Goal: Task Accomplishment & Management: Use online tool/utility

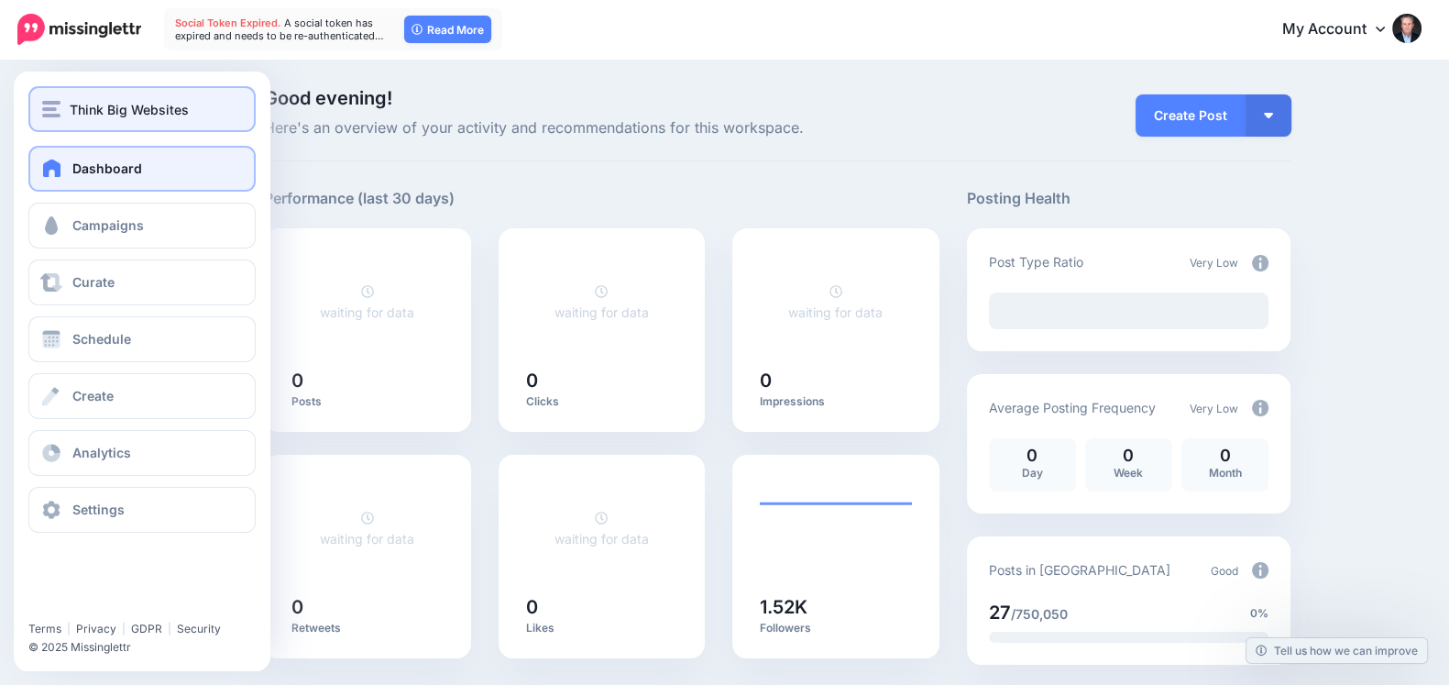
click at [71, 120] on button "Think Big Websites" at bounding box center [141, 109] width 227 height 46
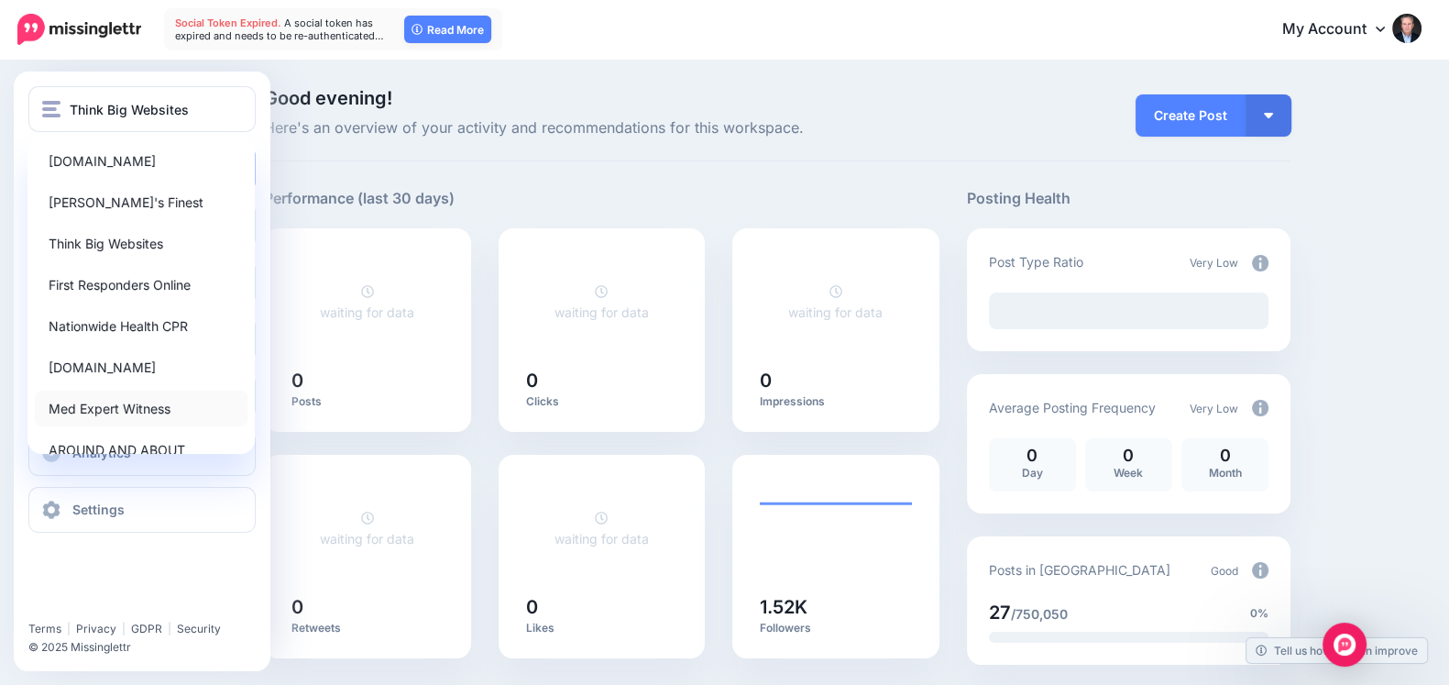
click at [116, 397] on link "Med Expert Witness" at bounding box center [141, 409] width 213 height 36
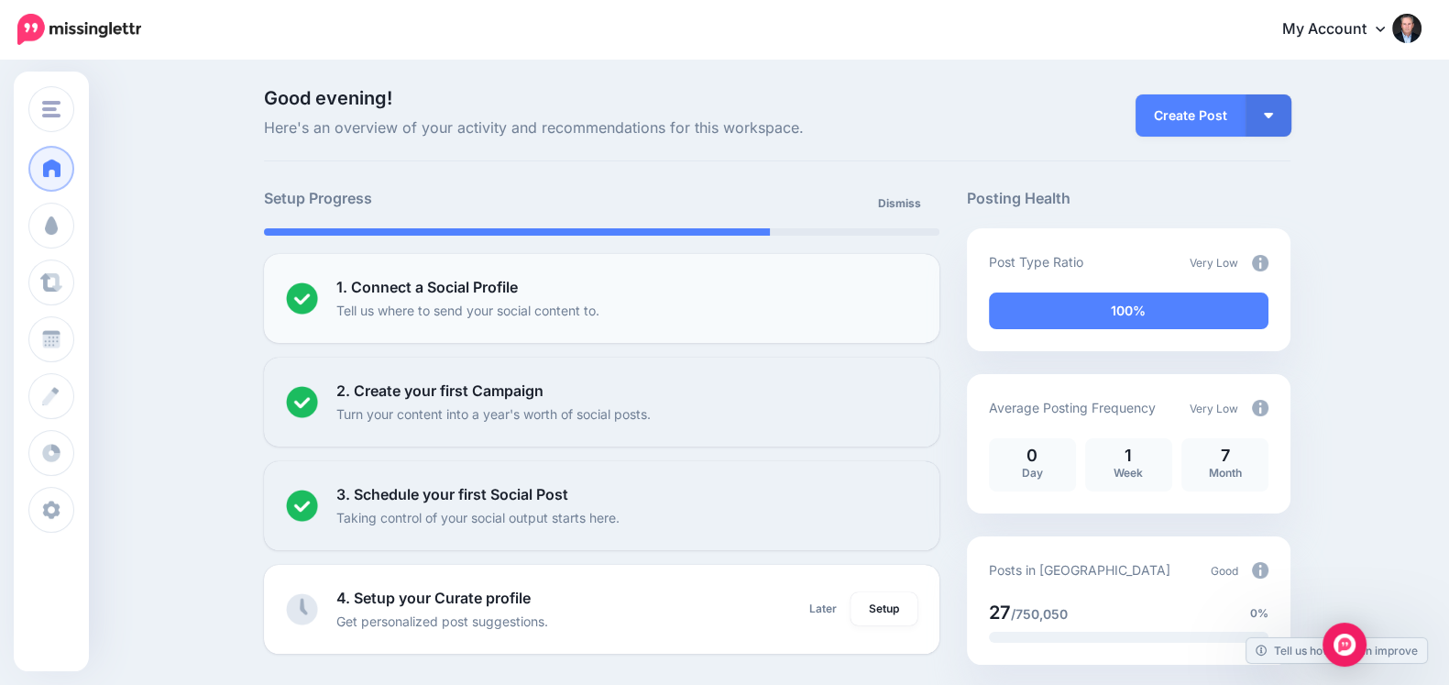
click at [622, 269] on li "1. Connect a Social Profile Tell us where to send your social content to. Setup" at bounding box center [602, 298] width 676 height 89
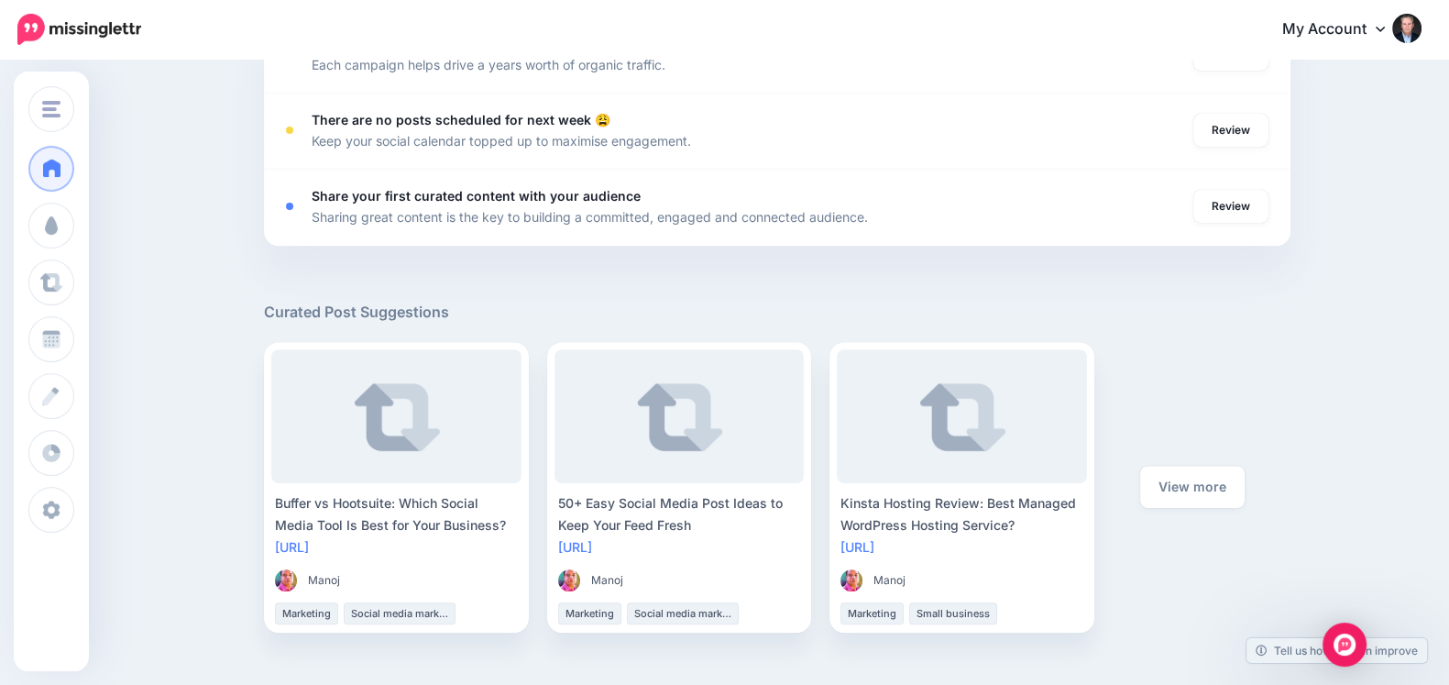
scroll to position [863, 0]
click at [1333, 632] on div "Open Intercom Messenger" at bounding box center [1345, 645] width 49 height 49
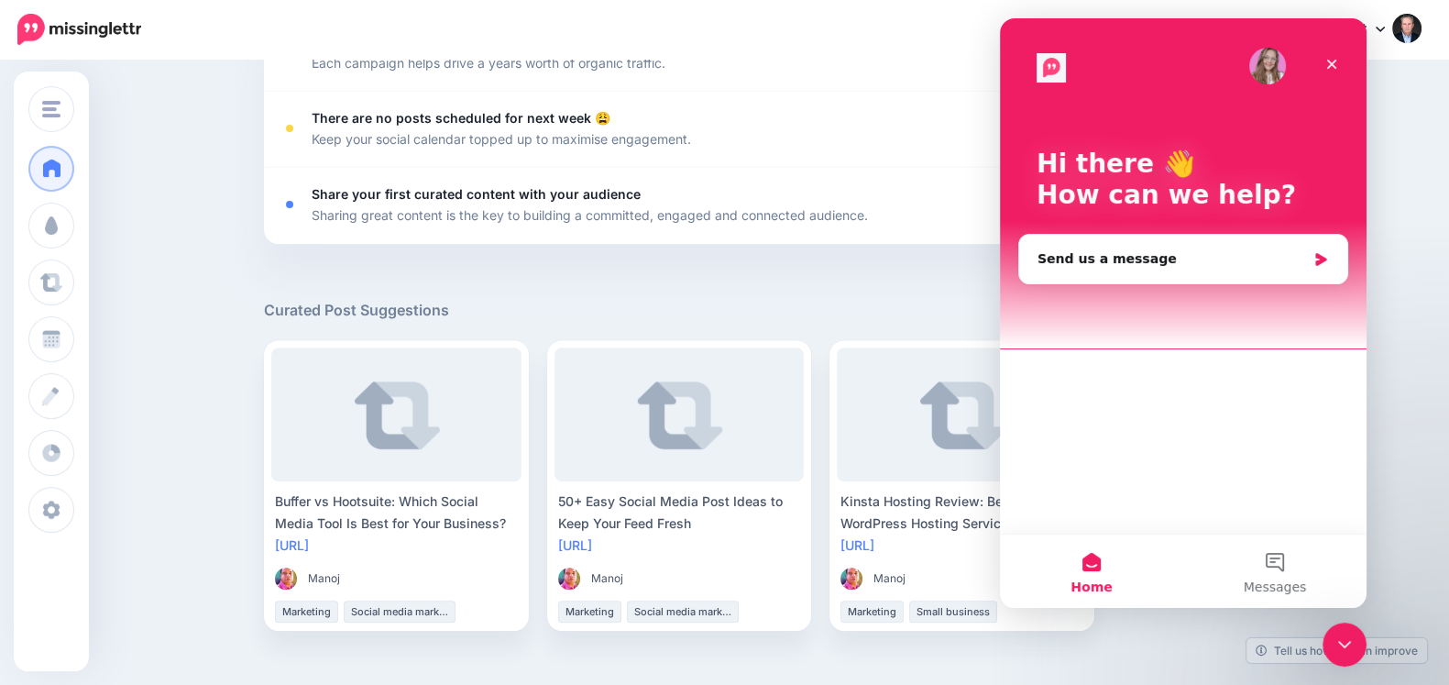
scroll to position [0, 0]
click at [1269, 567] on button "3 Messages" at bounding box center [1275, 570] width 183 height 73
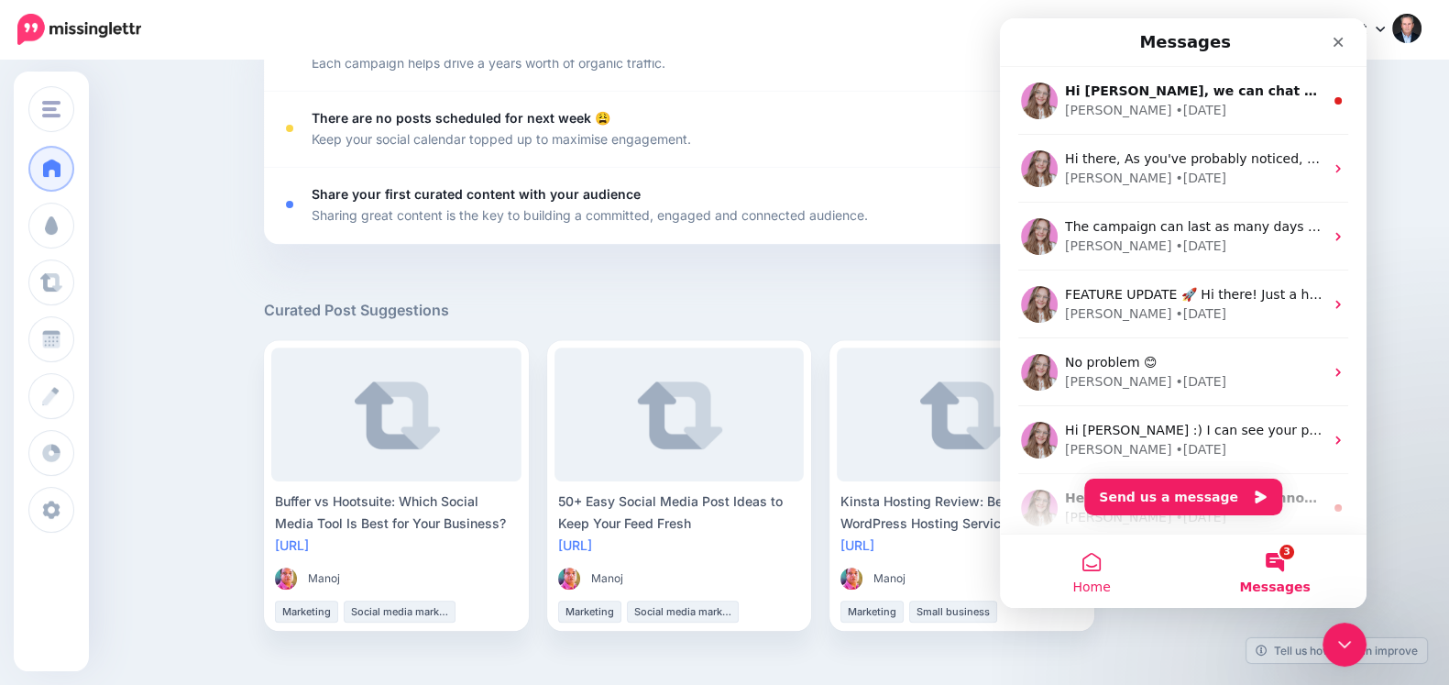
click at [1119, 572] on button "Home" at bounding box center [1091, 570] width 183 height 73
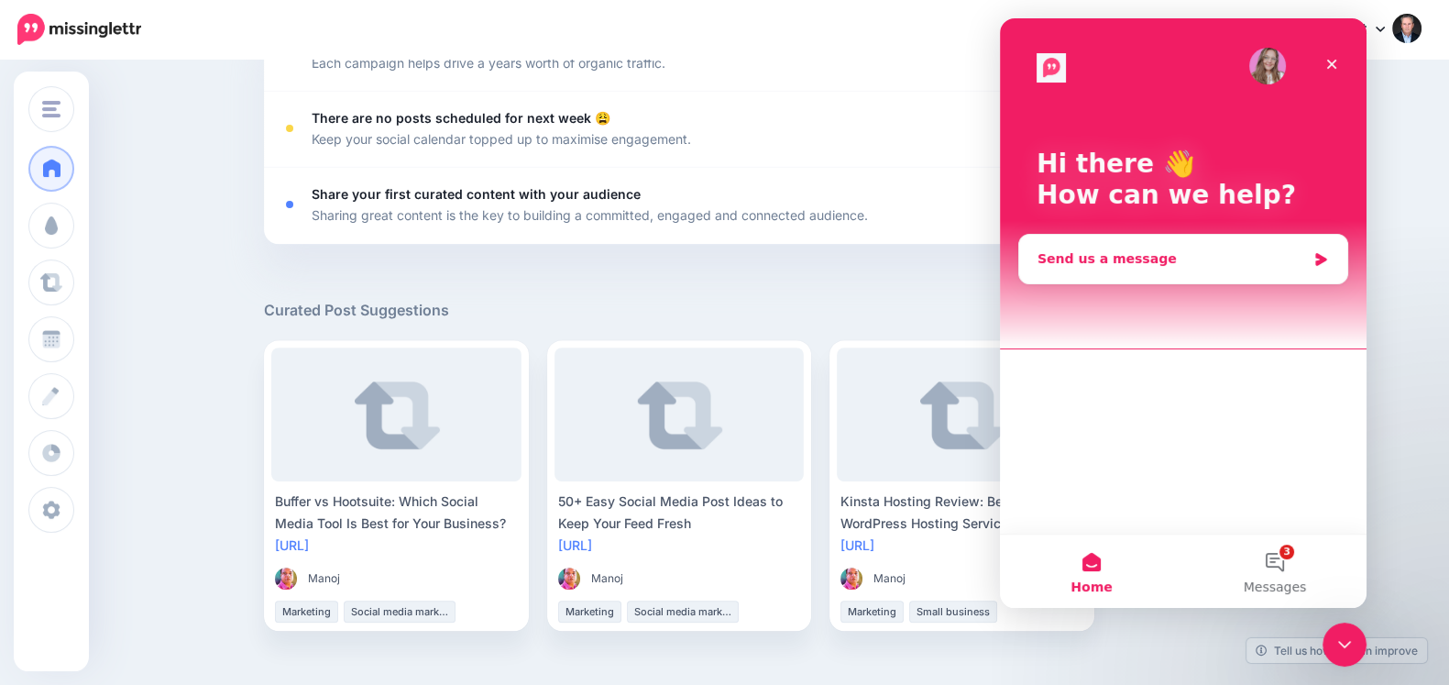
click at [1117, 272] on div "Send us a message" at bounding box center [1183, 259] width 328 height 49
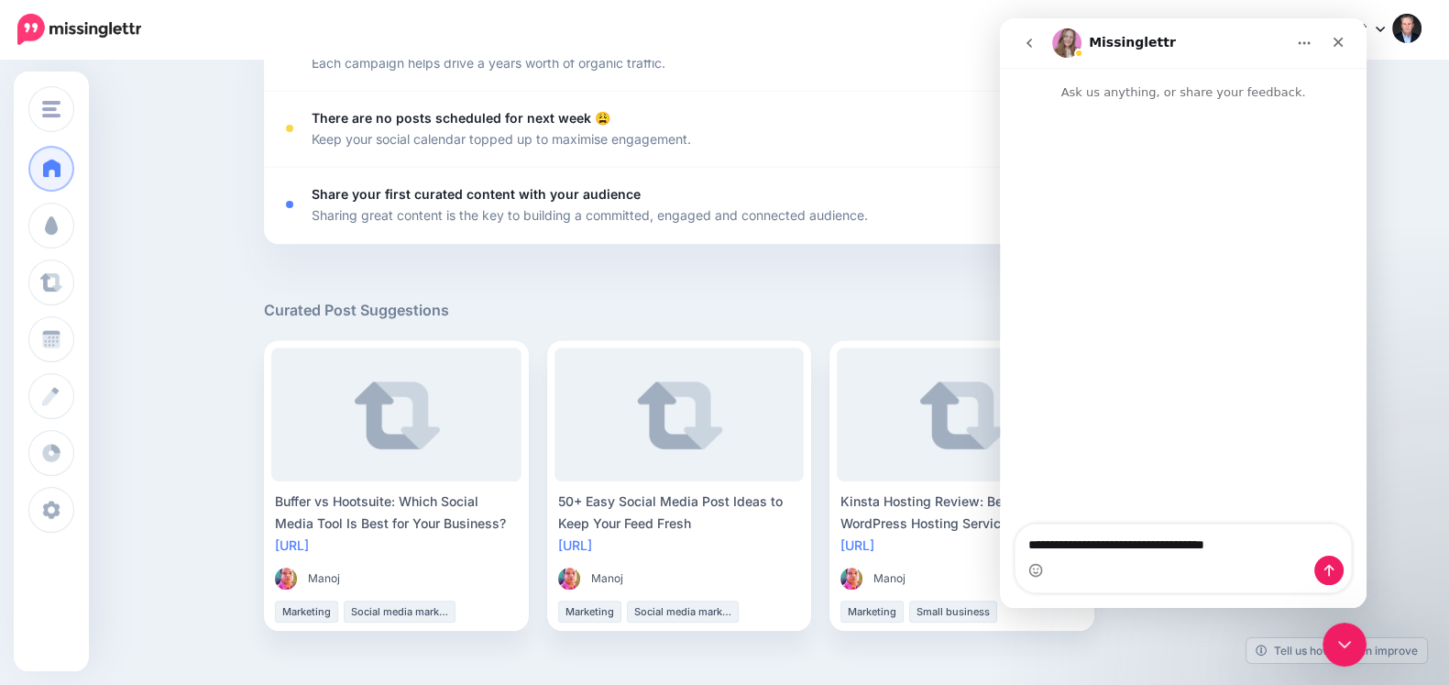
type textarea "**********"
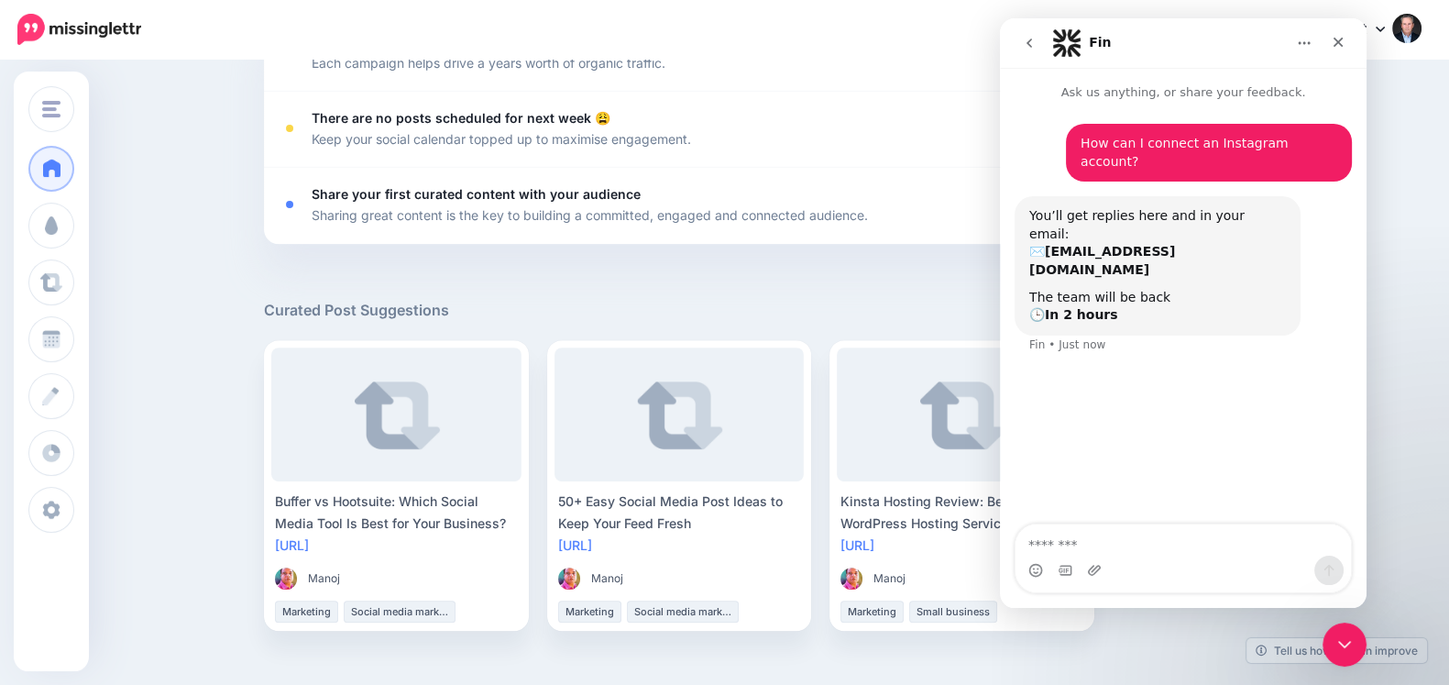
click at [926, 272] on div at bounding box center [777, 271] width 1027 height 55
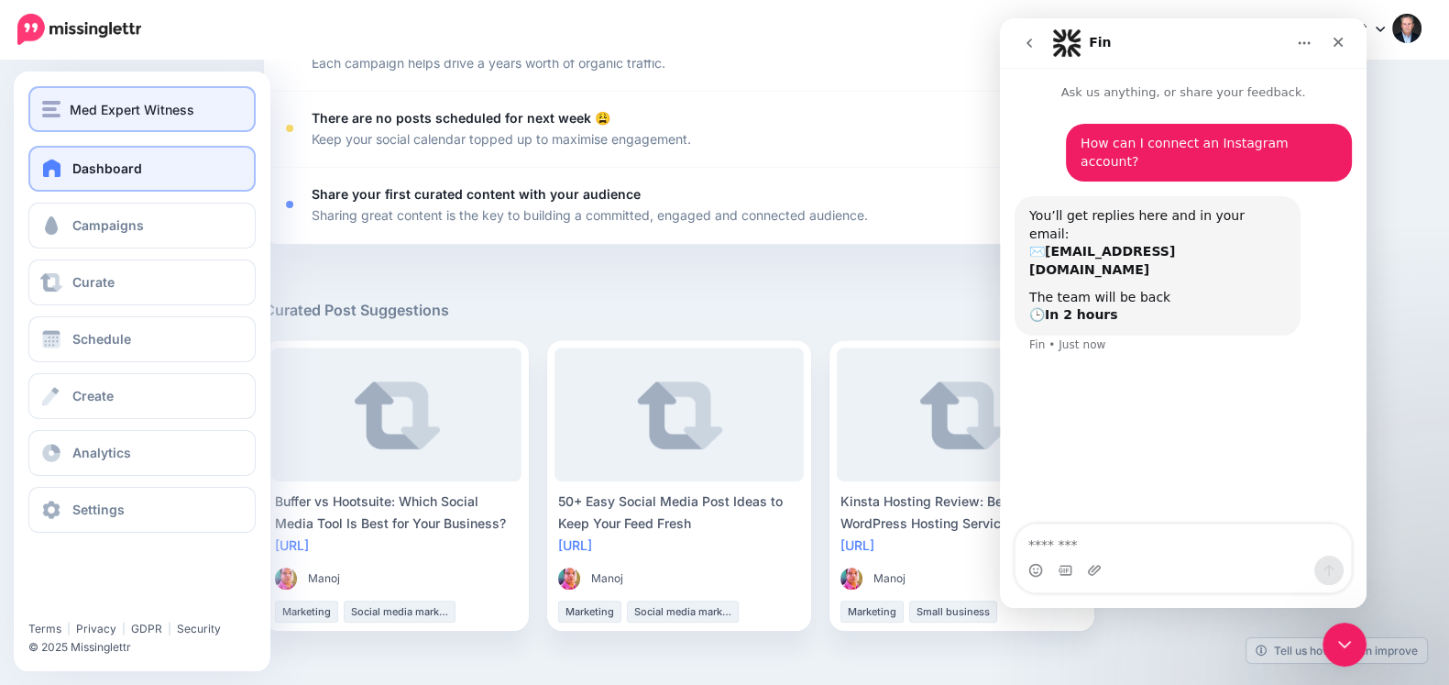
click at [71, 116] on span "Med Expert Witness" at bounding box center [132, 109] width 125 height 21
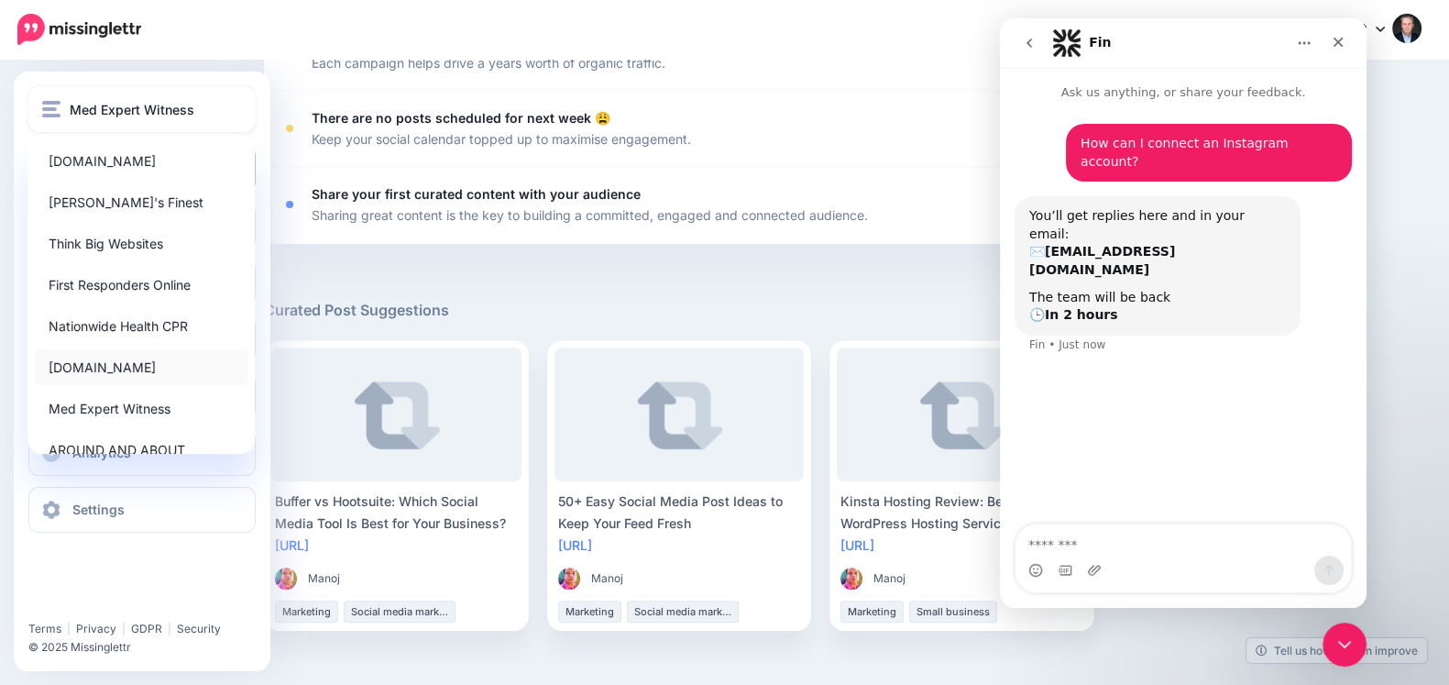
scroll to position [111, 0]
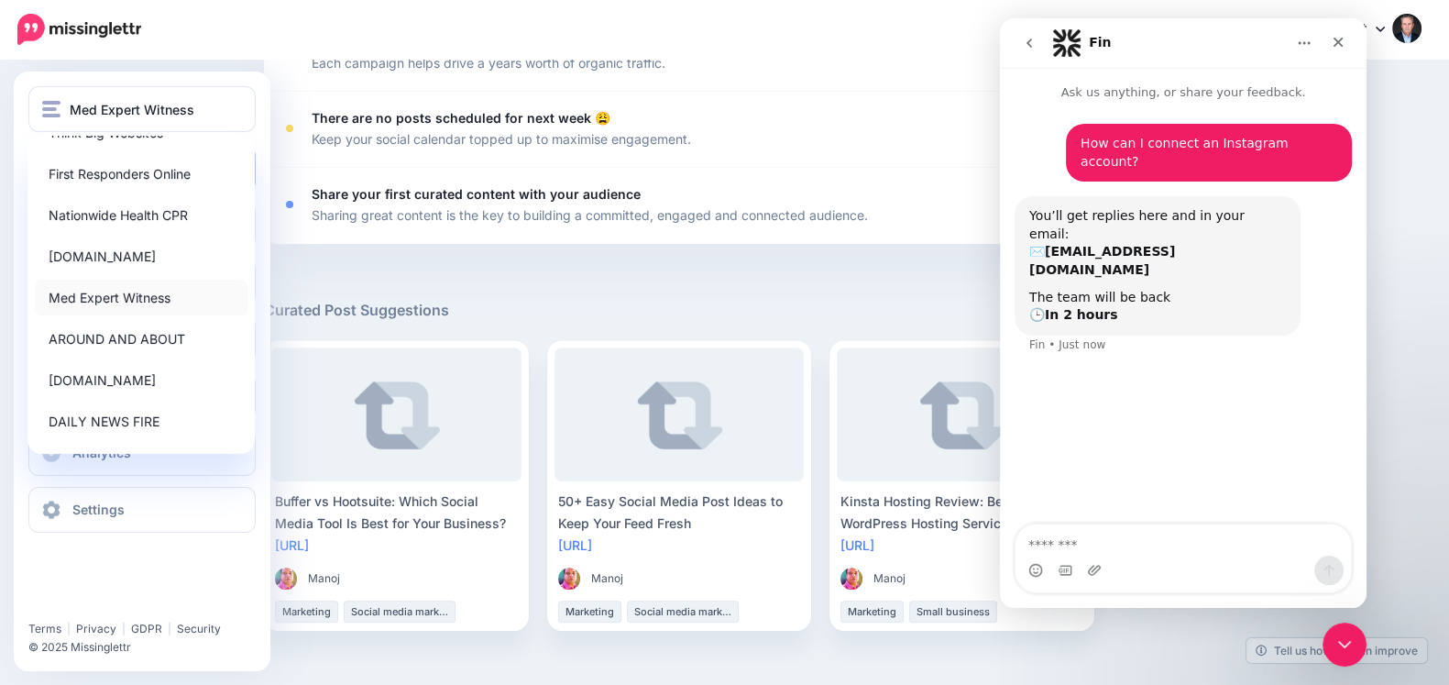
click at [93, 304] on link "Med Expert Witness" at bounding box center [141, 298] width 213 height 36
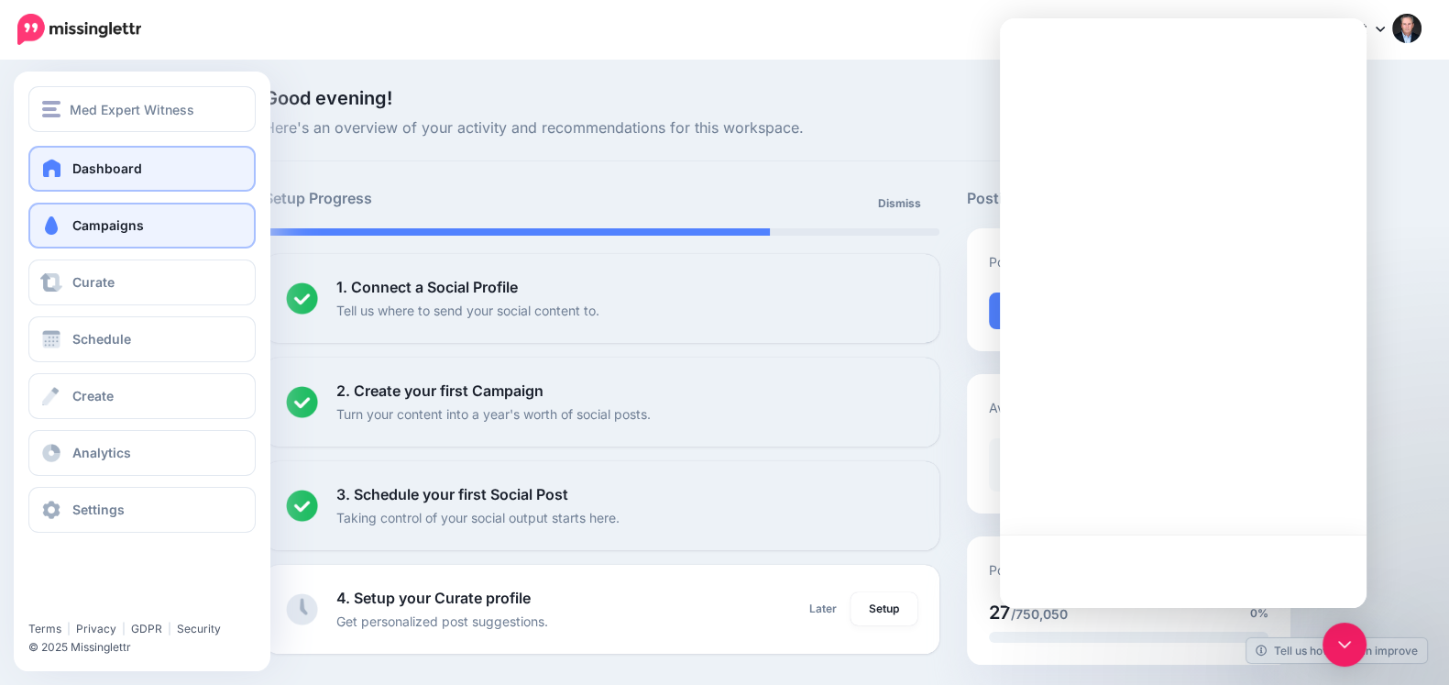
click at [103, 233] on link "Campaigns" at bounding box center [141, 226] width 227 height 46
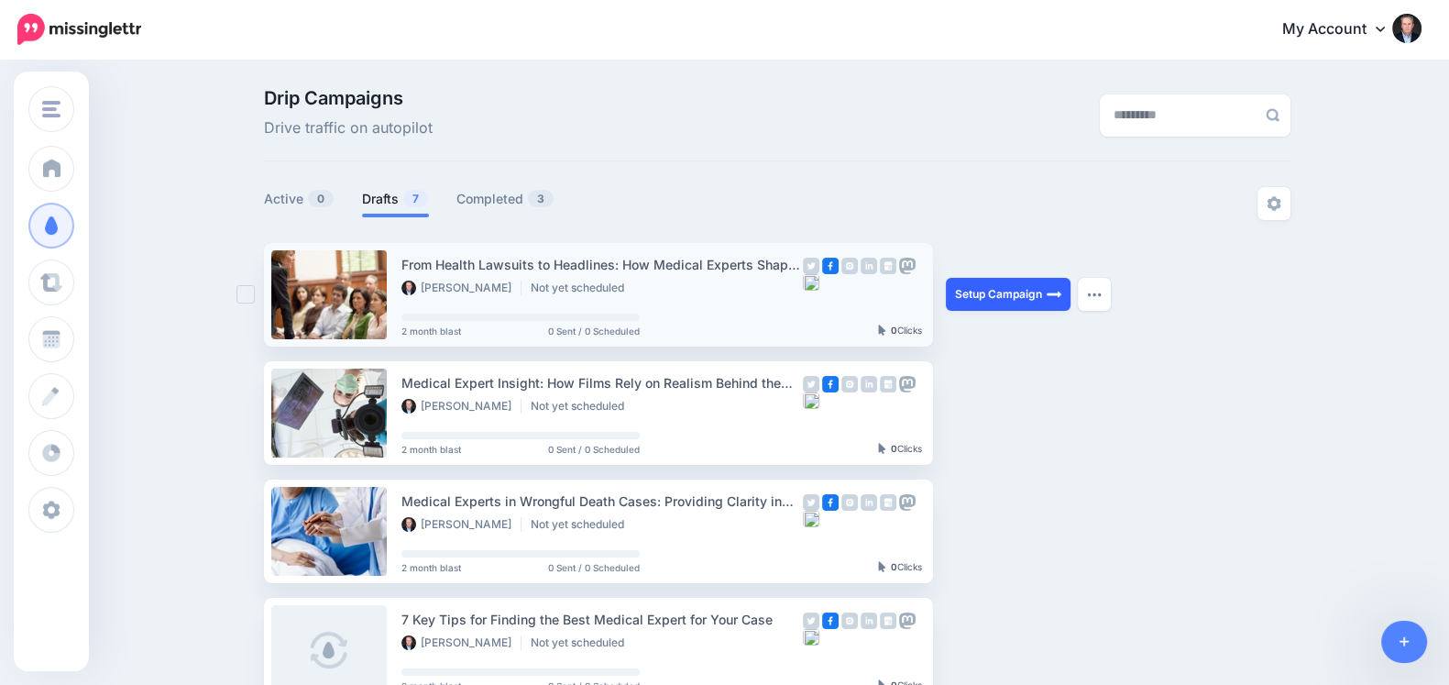
click at [1011, 303] on link "Setup Campaign" at bounding box center [1008, 294] width 125 height 33
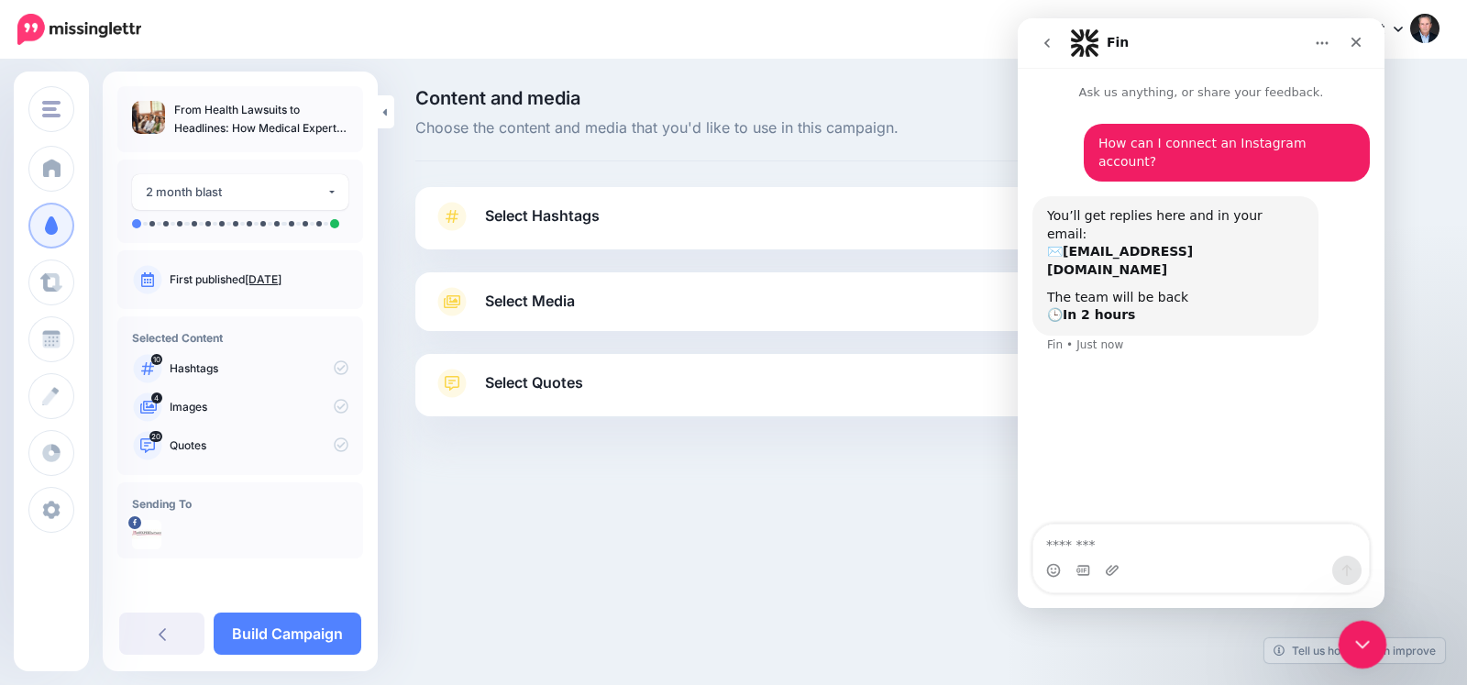
click at [1345, 630] on div "Close Intercom Messenger" at bounding box center [1360, 642] width 44 height 44
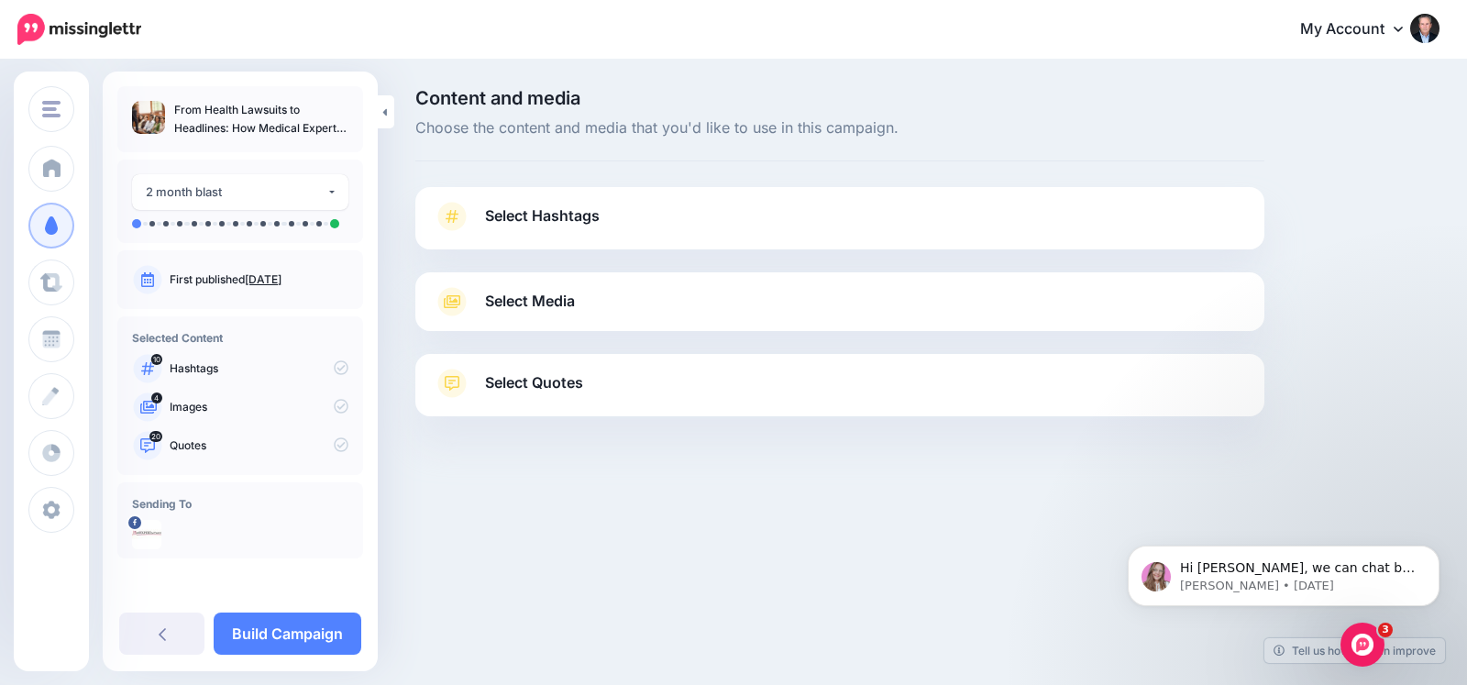
click at [617, 283] on div "Select Media Next, let's make sure we have the best media for this campaign. De…" at bounding box center [839, 301] width 849 height 59
click at [561, 313] on span "Select Media" at bounding box center [530, 301] width 90 height 25
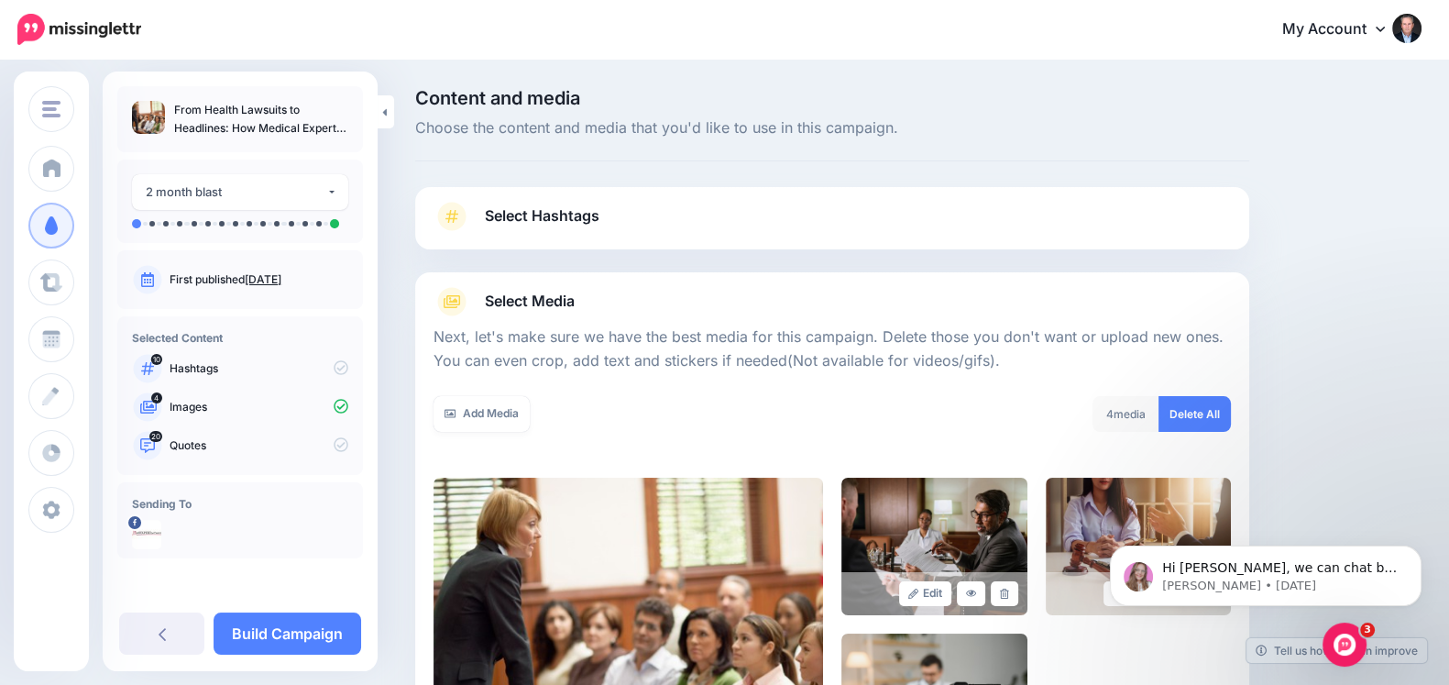
scroll to position [303, 0]
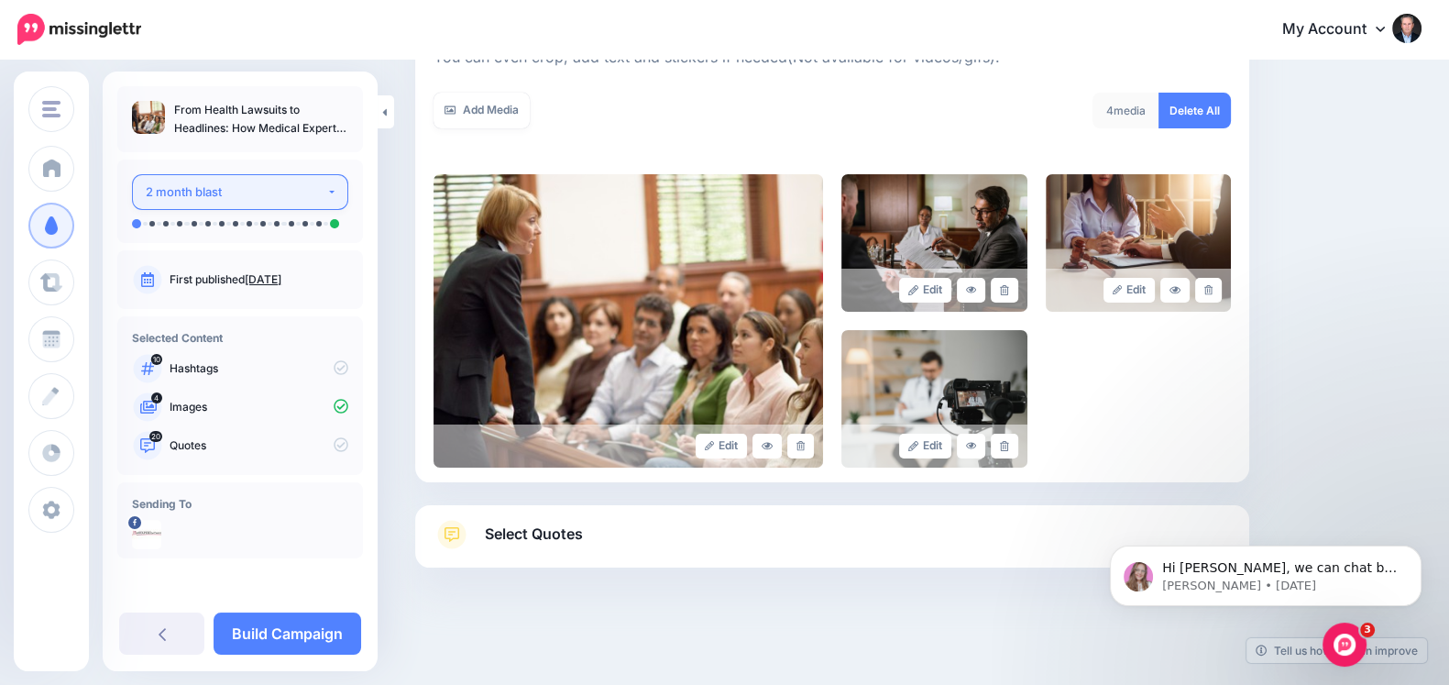
click at [237, 195] on div "2 month blast" at bounding box center [236, 192] width 181 height 21
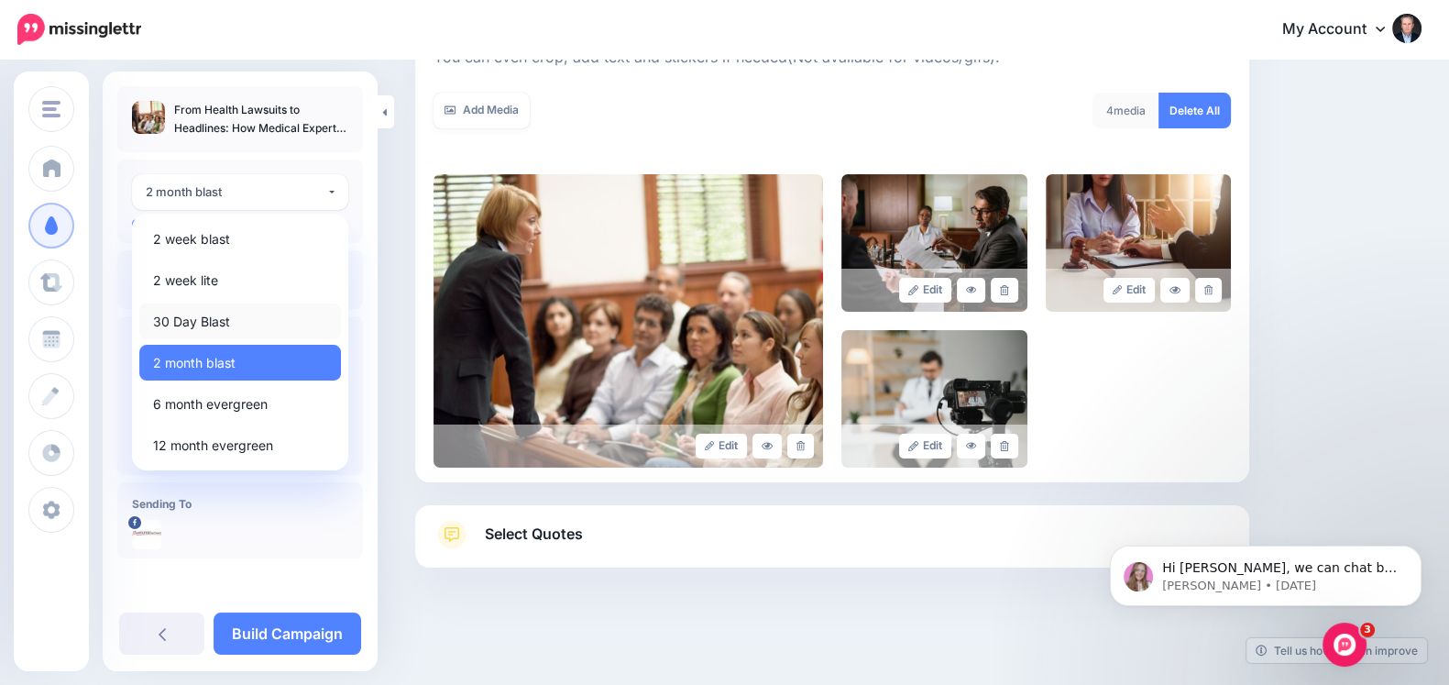
click at [233, 315] on link "30 Day Blast" at bounding box center [240, 321] width 202 height 36
select select "******"
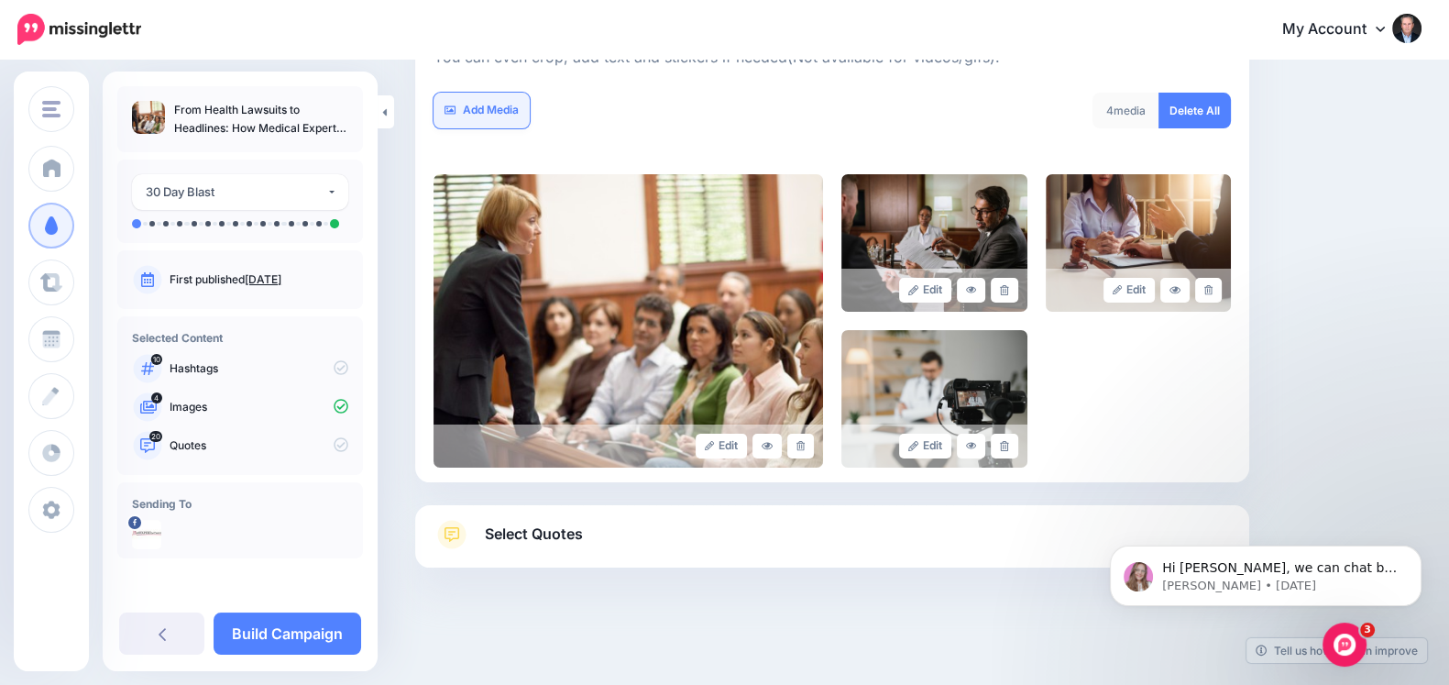
click at [492, 118] on link "Add Media" at bounding box center [482, 111] width 96 height 36
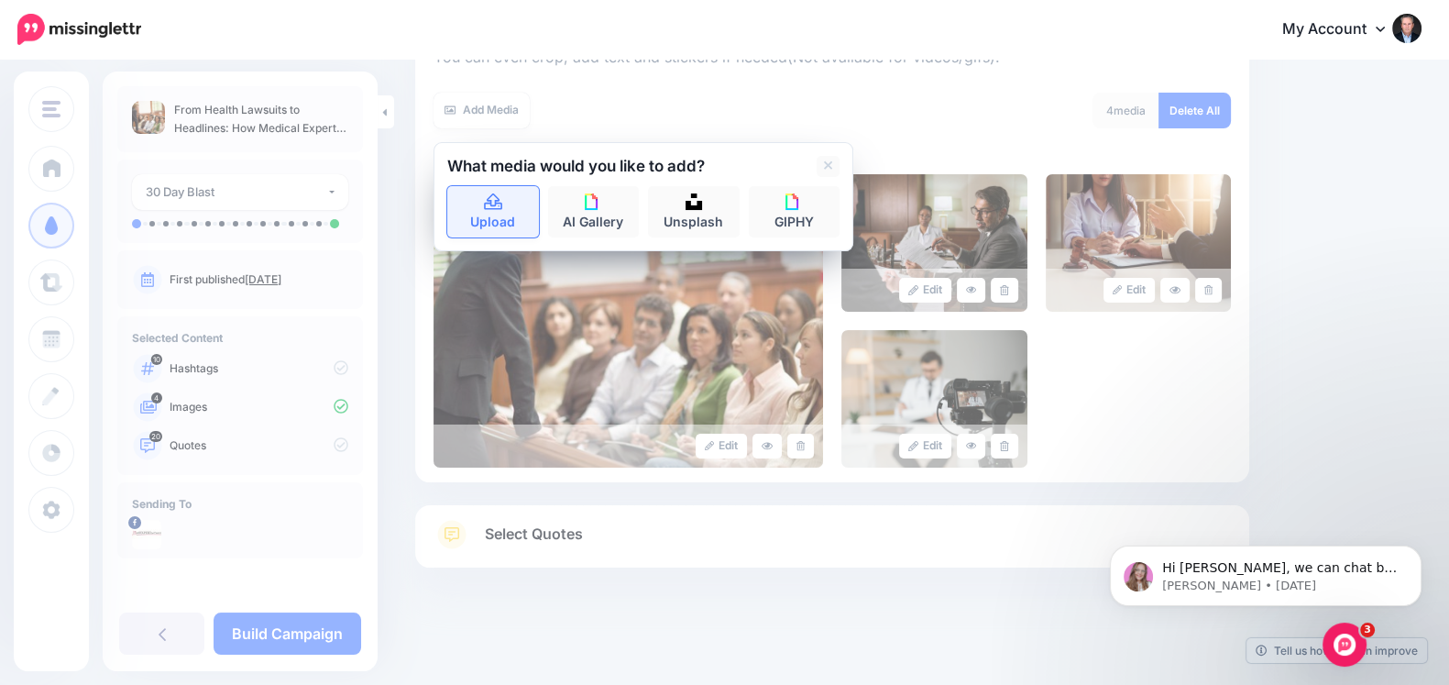
click at [518, 209] on link "Upload" at bounding box center [493, 211] width 92 height 51
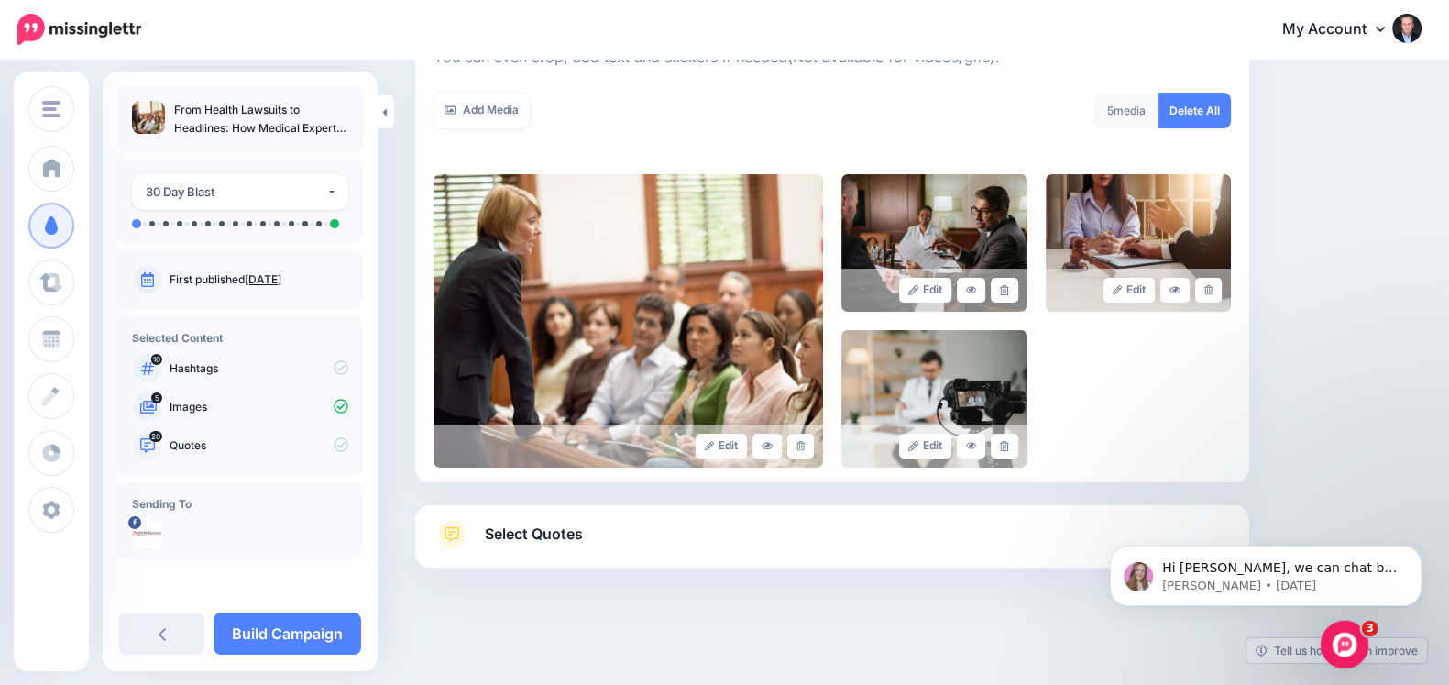
click at [1353, 632] on div "Open Intercom Messenger" at bounding box center [1342, 641] width 61 height 61
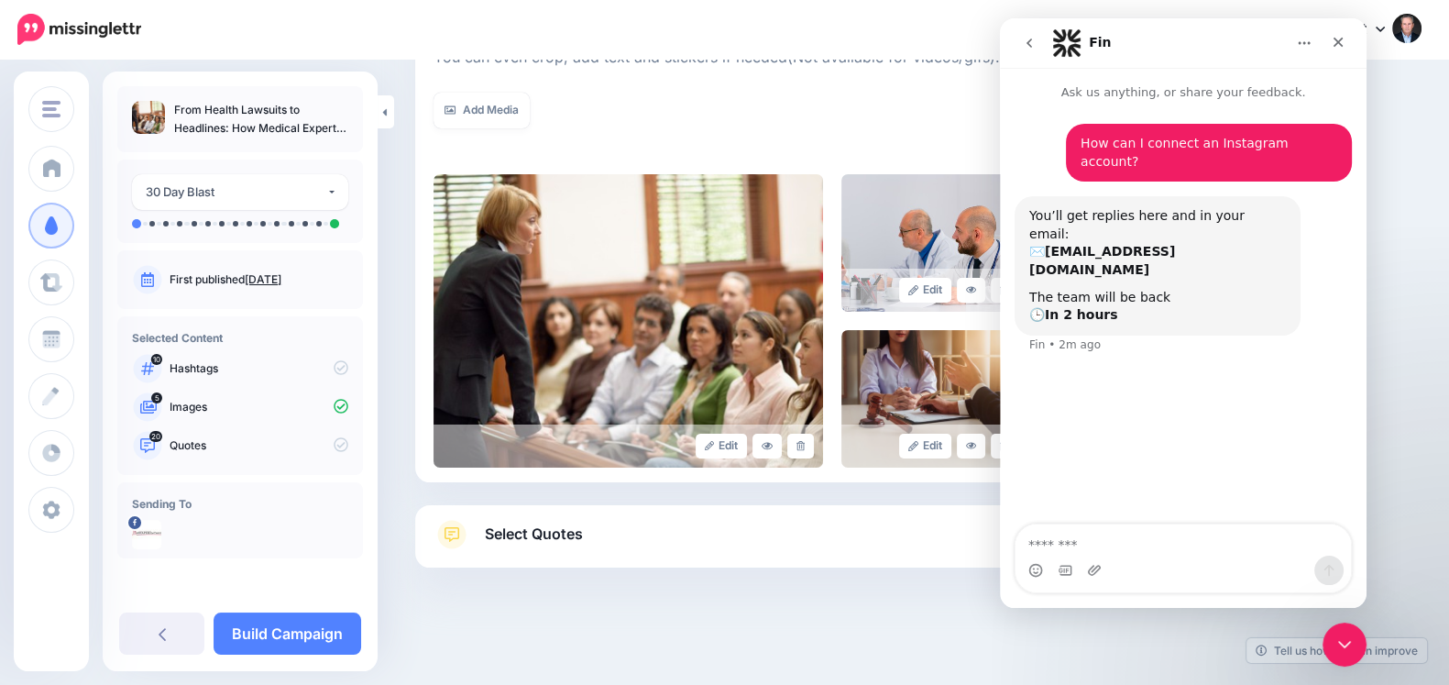
click at [1026, 50] on button "go back" at bounding box center [1029, 43] width 35 height 35
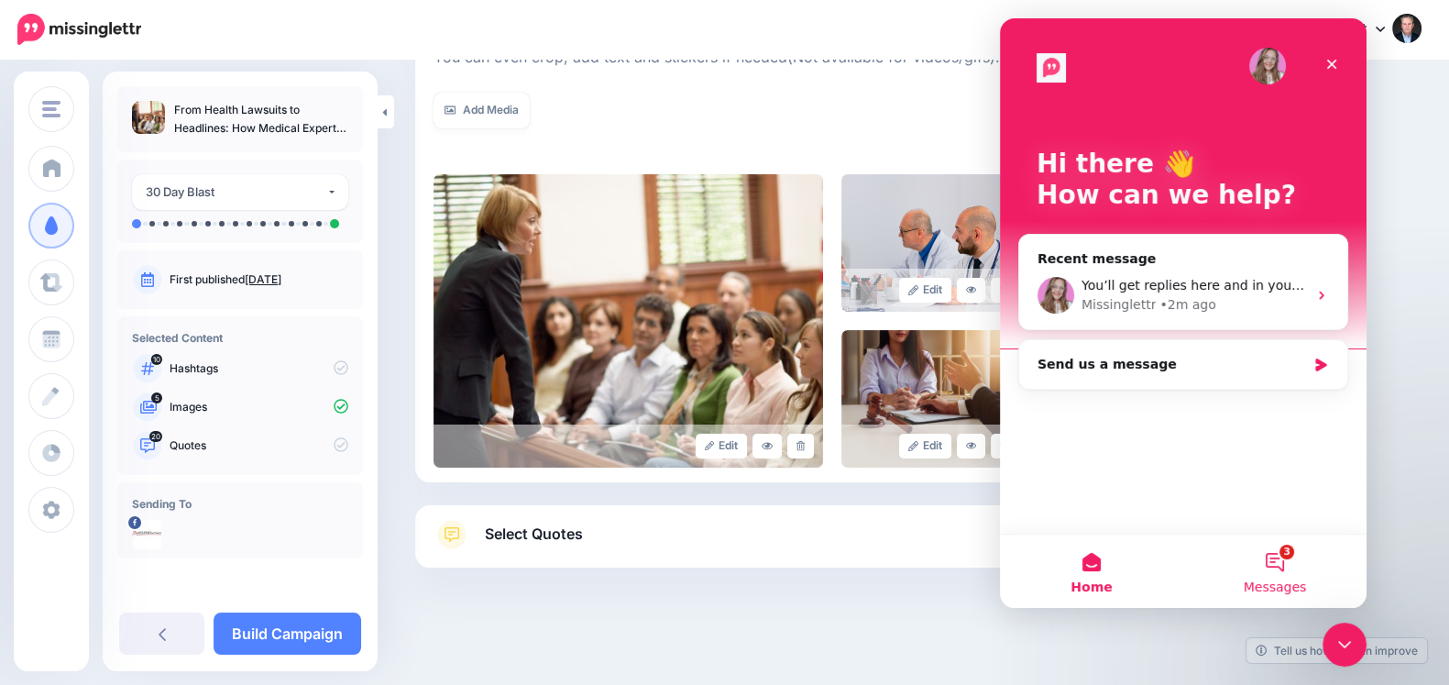
click at [1263, 555] on button "3 Messages" at bounding box center [1275, 570] width 183 height 73
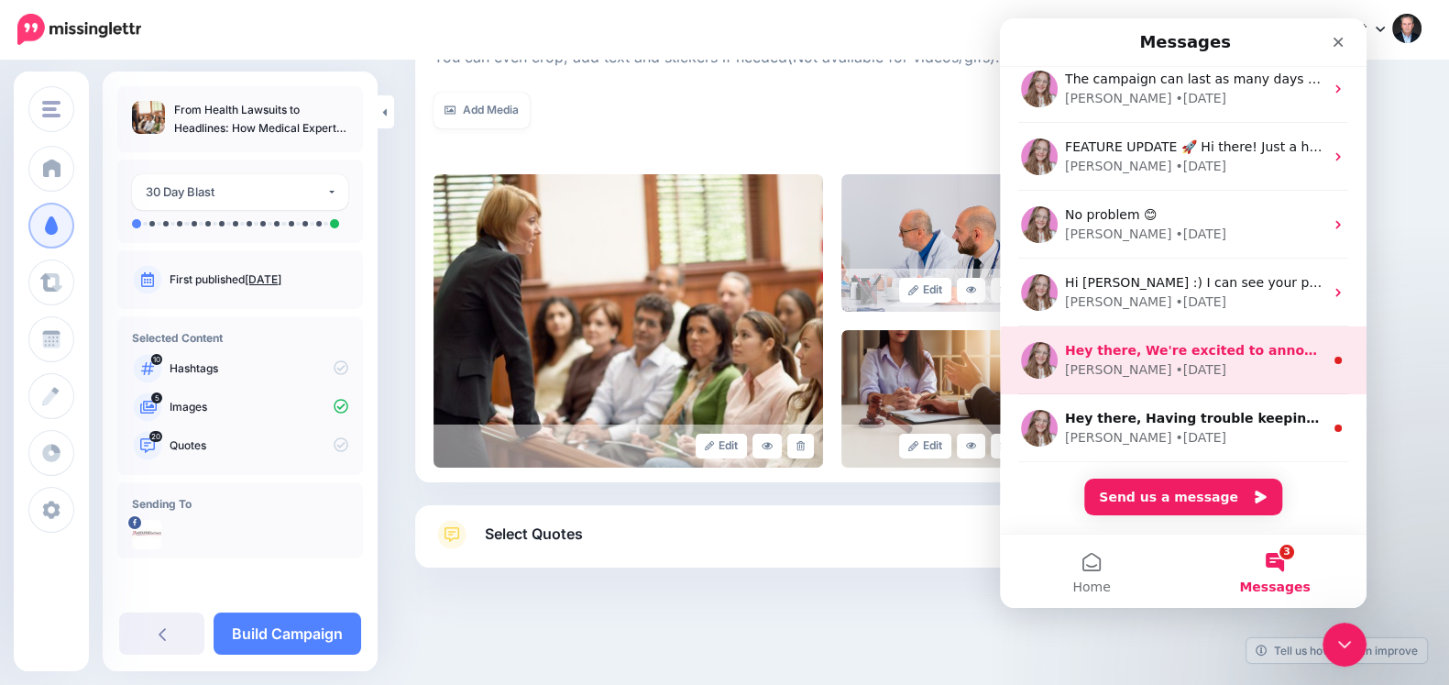
scroll to position [0, 0]
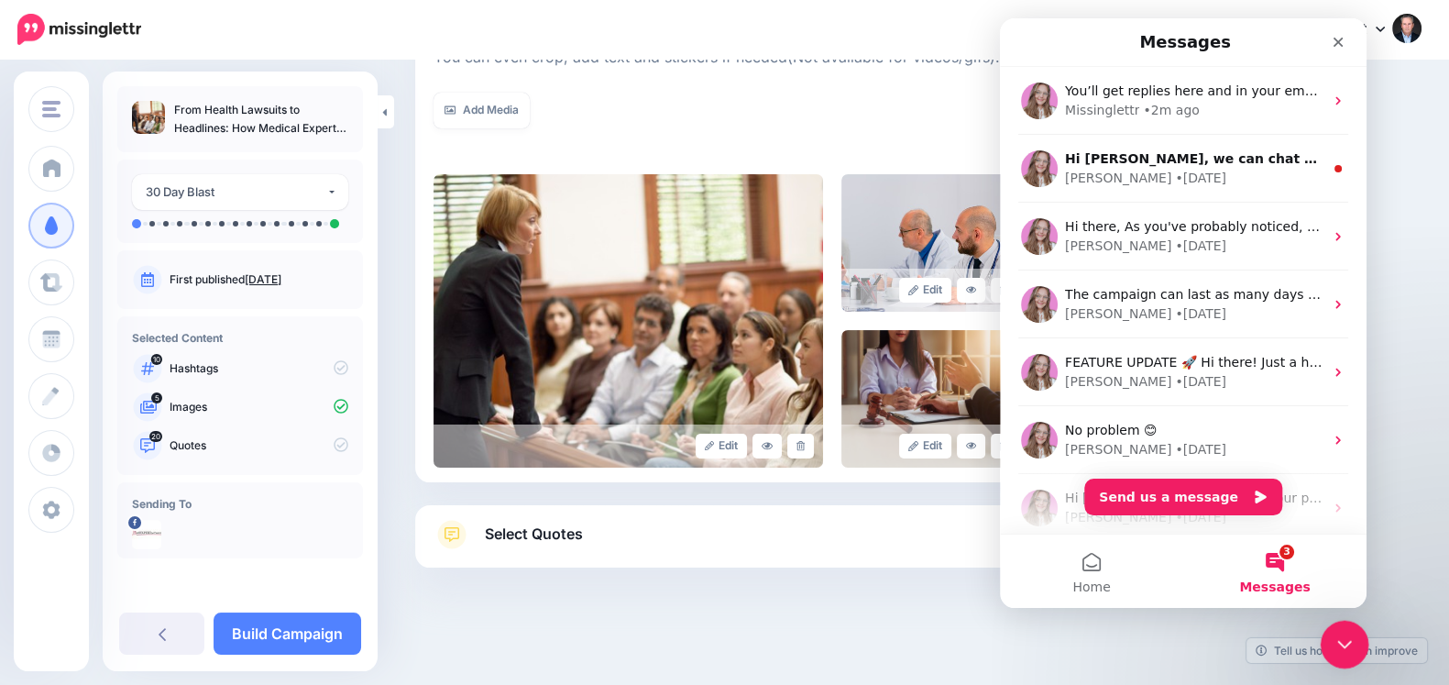
click at [1349, 635] on icon "Close Intercom Messenger" at bounding box center [1342, 642] width 22 height 22
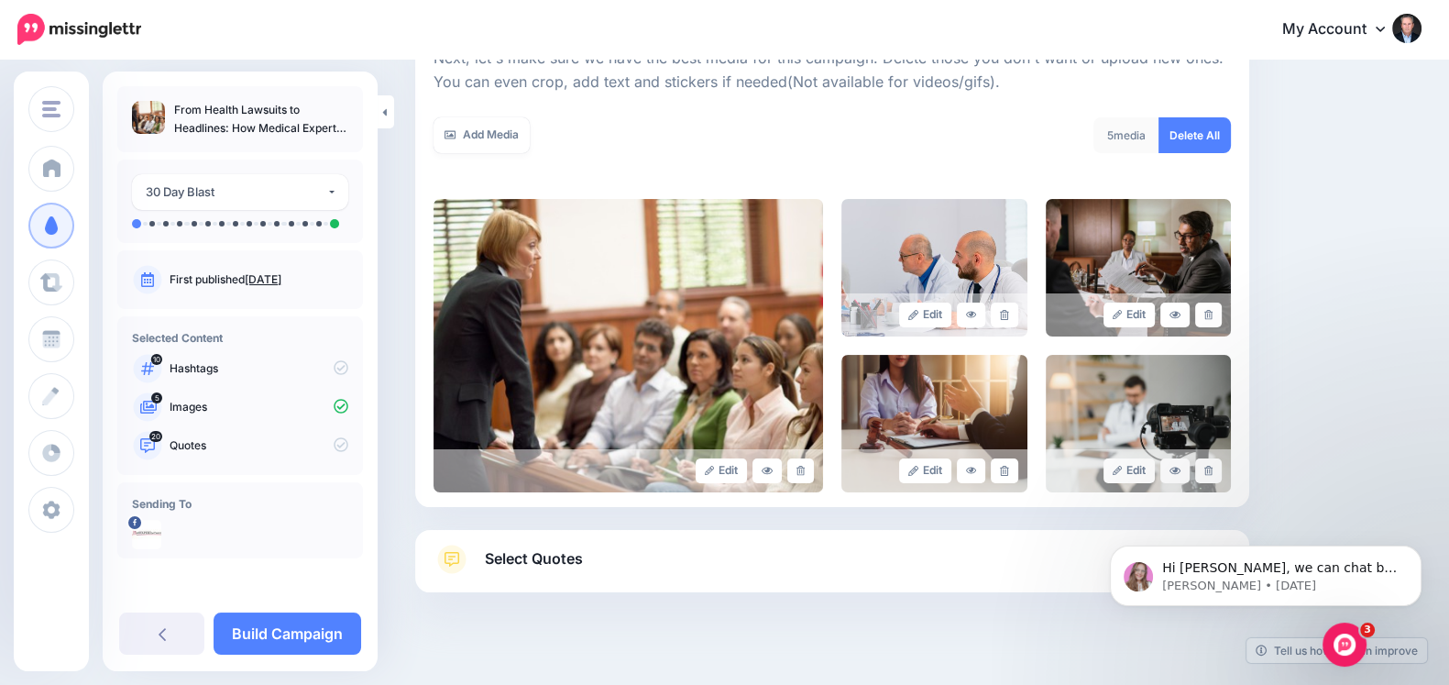
scroll to position [303, 0]
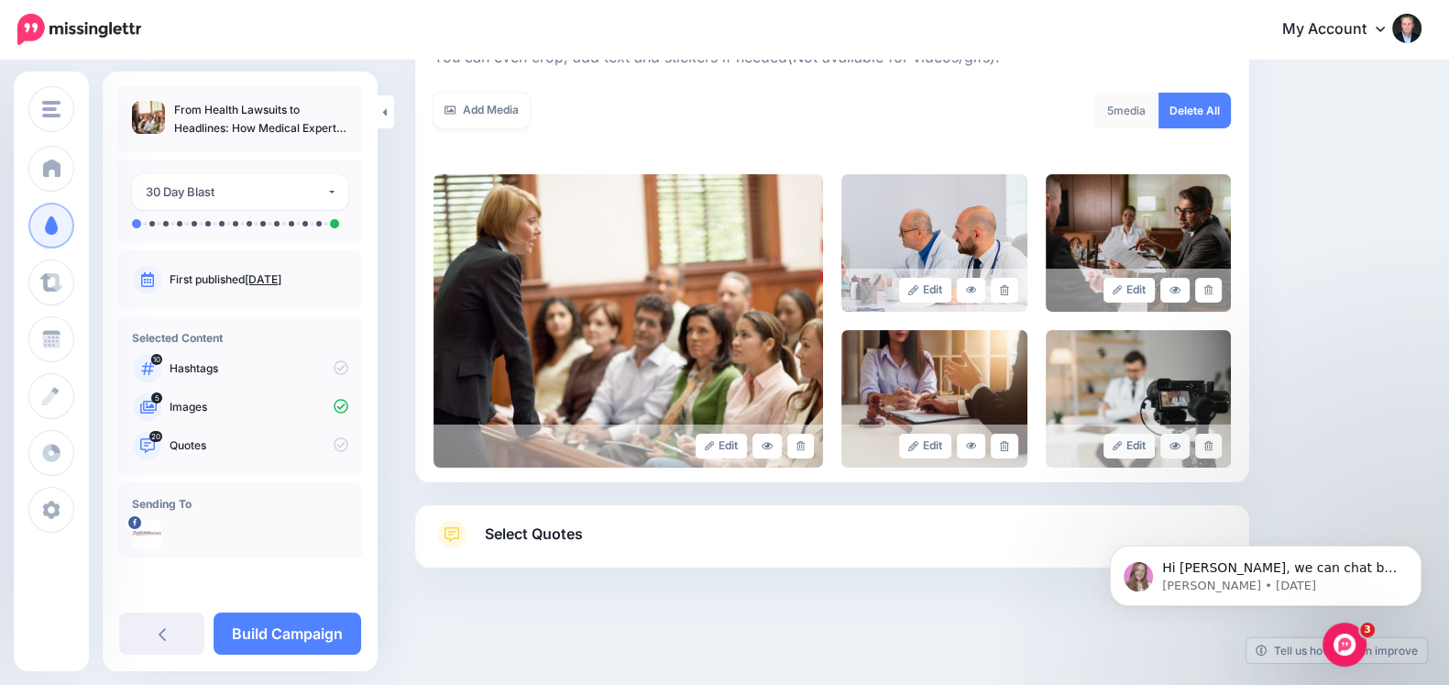
click at [683, 538] on link "Select Quotes" at bounding box center [833, 544] width 798 height 48
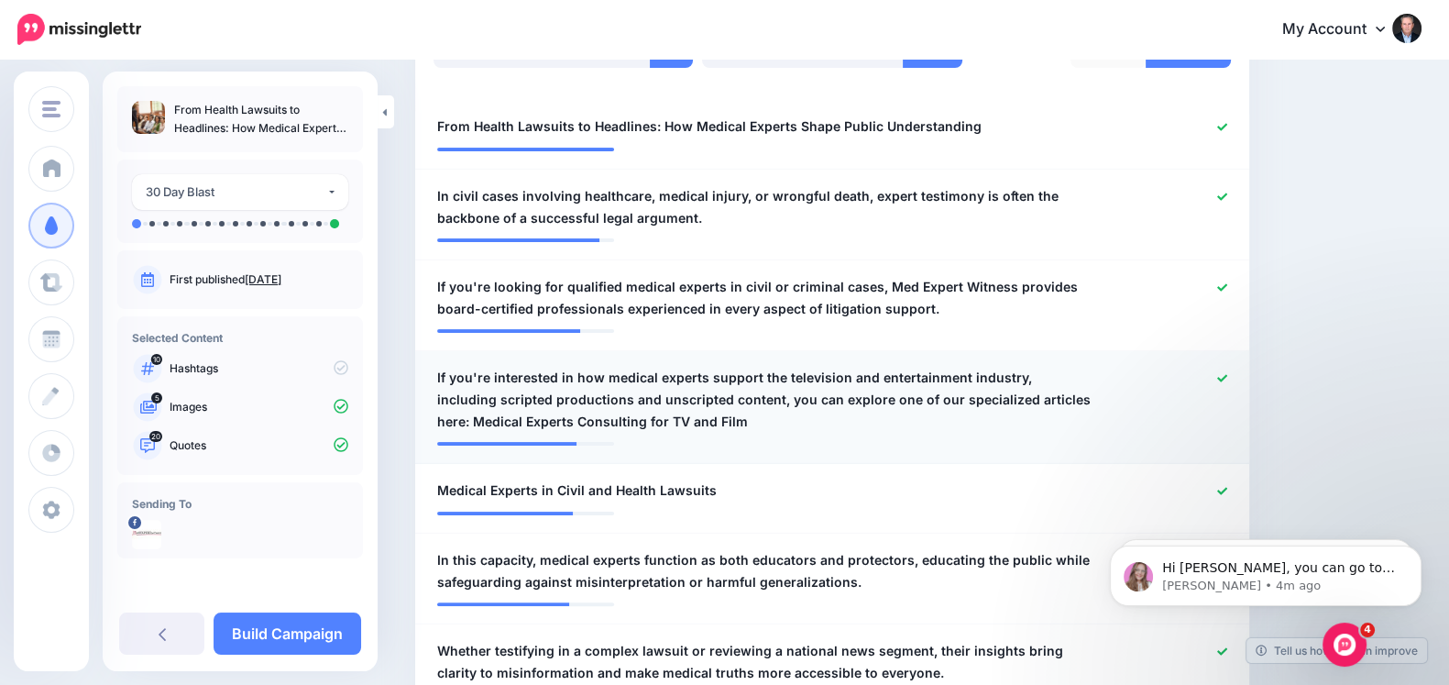
scroll to position [573, 0]
